Goal: Check status: Check status

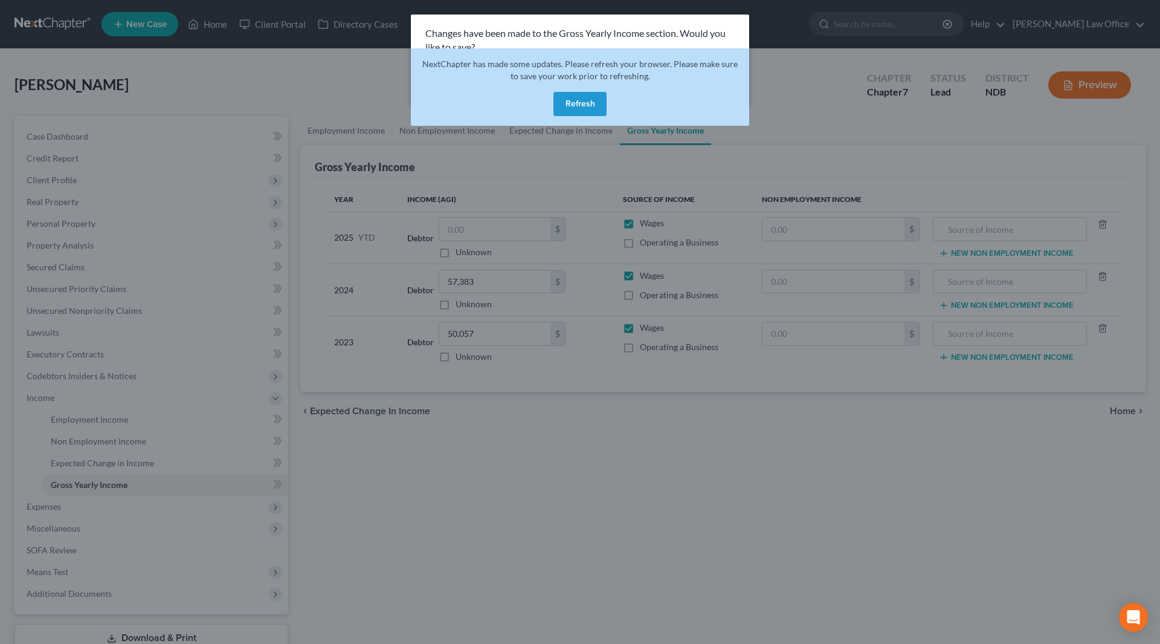
drag, startPoint x: 588, startPoint y: 102, endPoint x: 714, endPoint y: 179, distance: 147.9
click at [588, 102] on button "Refresh" at bounding box center [579, 104] width 53 height 24
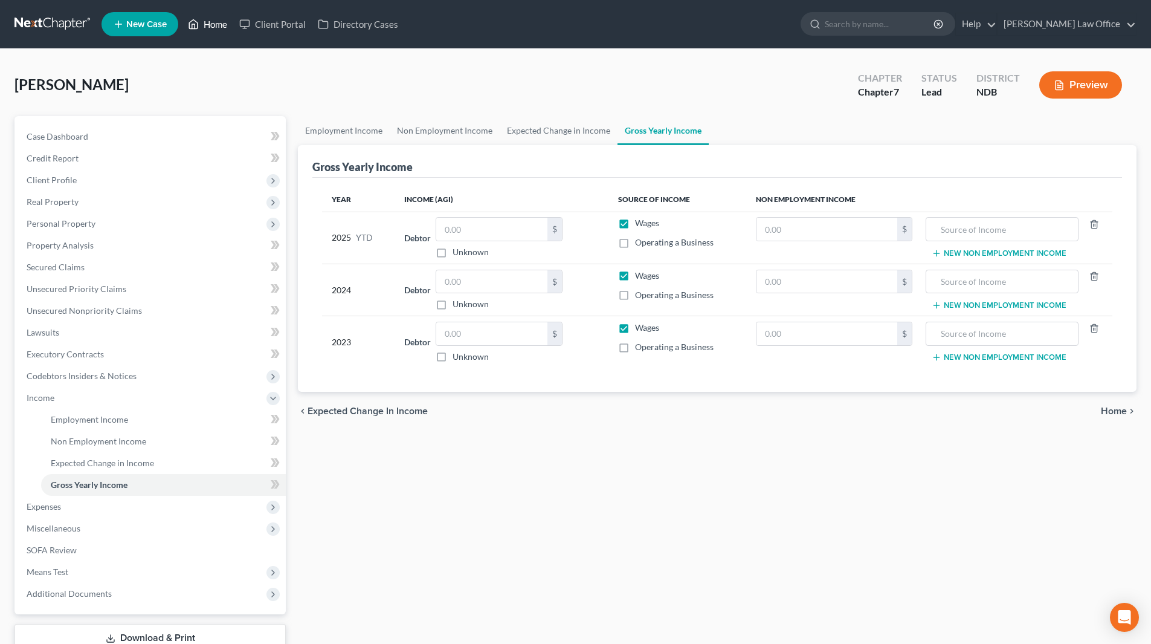
click at [223, 25] on link "Home" at bounding box center [207, 24] width 51 height 22
